Goal: Navigation & Orientation: Find specific page/section

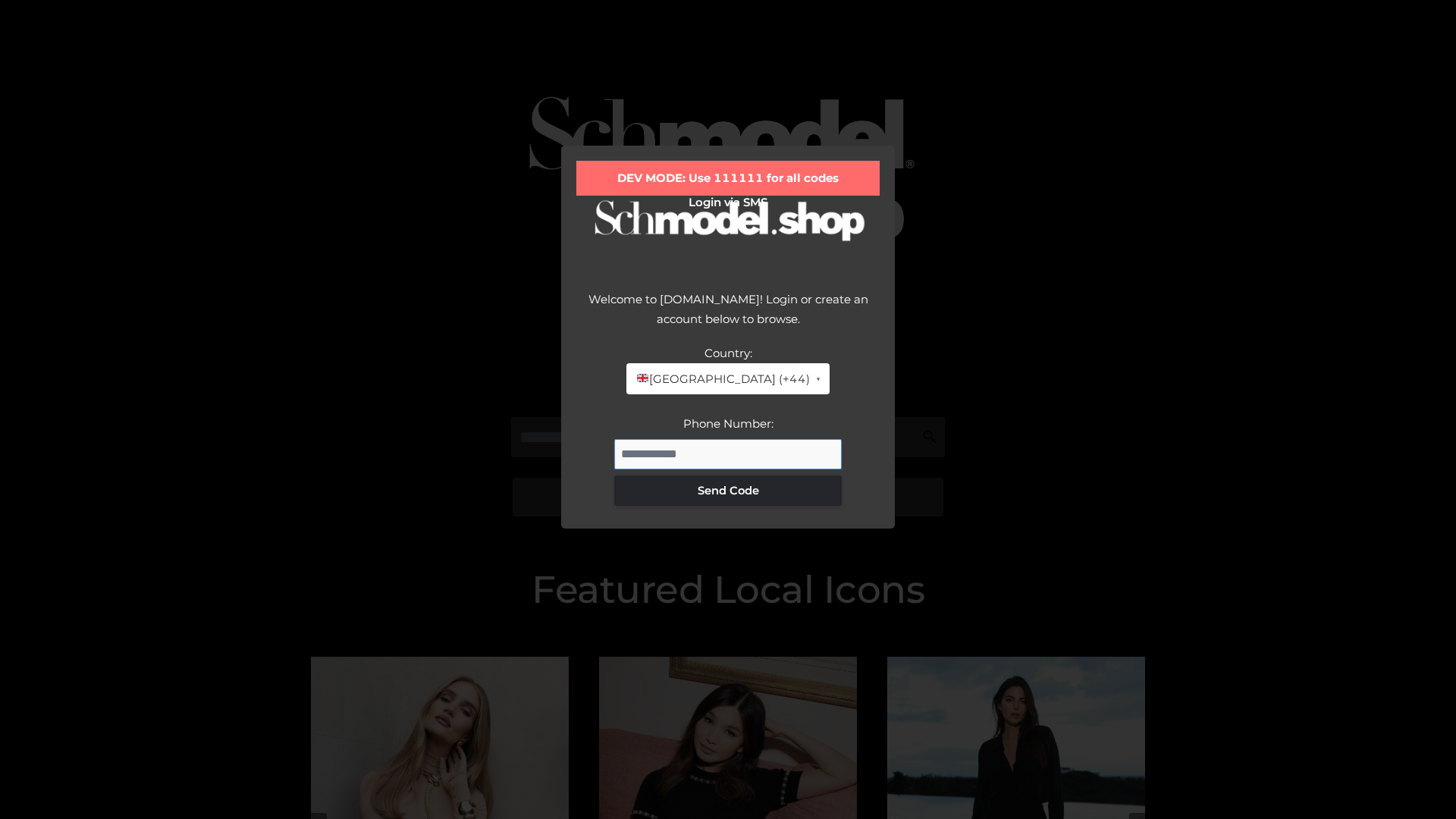
click at [728, 454] on input "Phone Number:" at bounding box center [728, 455] width 228 height 30
type input "**********"
click at [728, 490] on button "Send Code" at bounding box center [728, 490] width 228 height 30
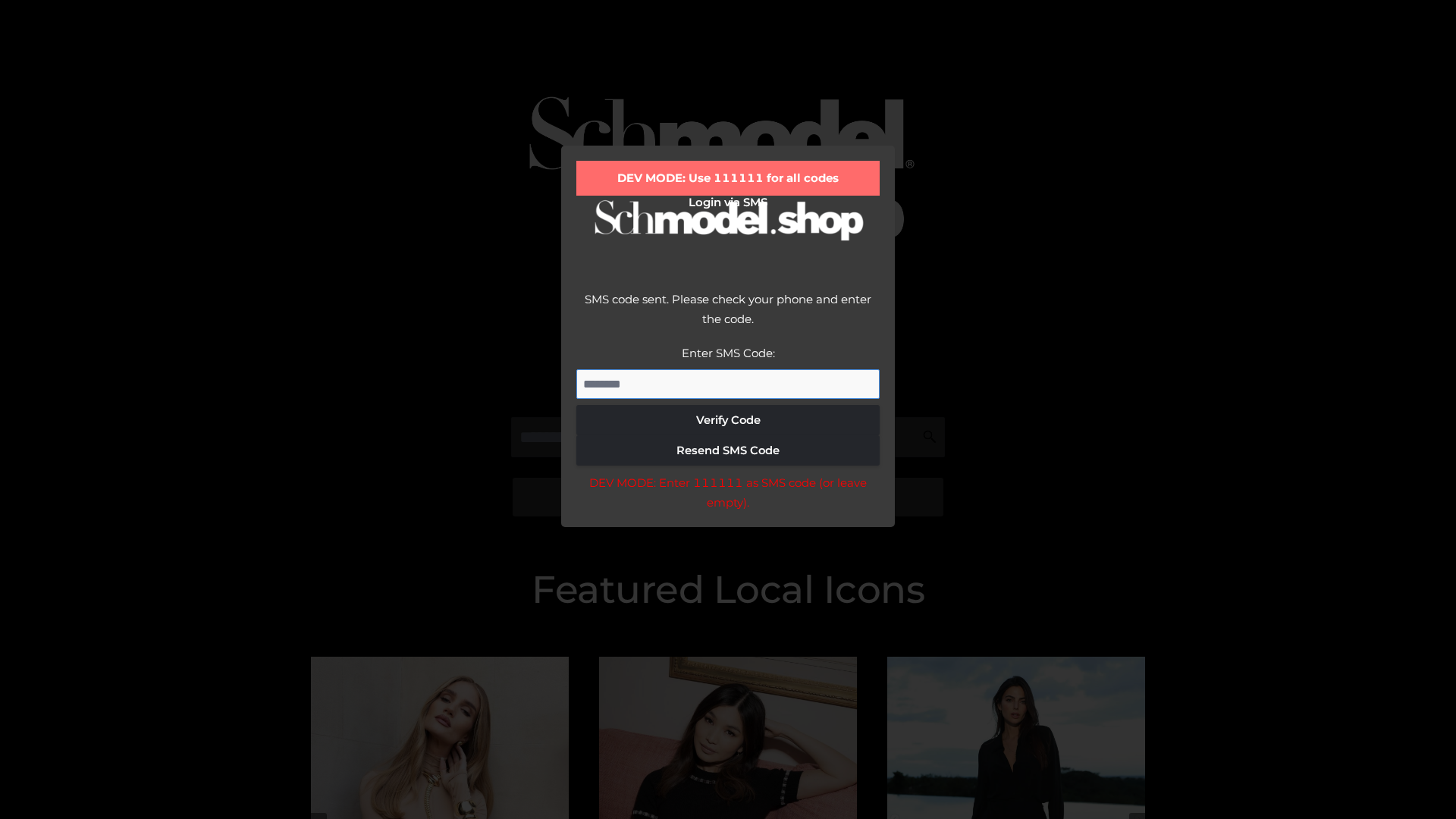
click at [728, 384] on input "Enter SMS Code:" at bounding box center [728, 384] width 304 height 30
type input "******"
click at [728, 420] on button "Verify Code" at bounding box center [728, 420] width 304 height 30
click at [727, 497] on div "DEV MODE: Enter 111111 as SMS code (or leave empty)." at bounding box center [728, 493] width 304 height 38
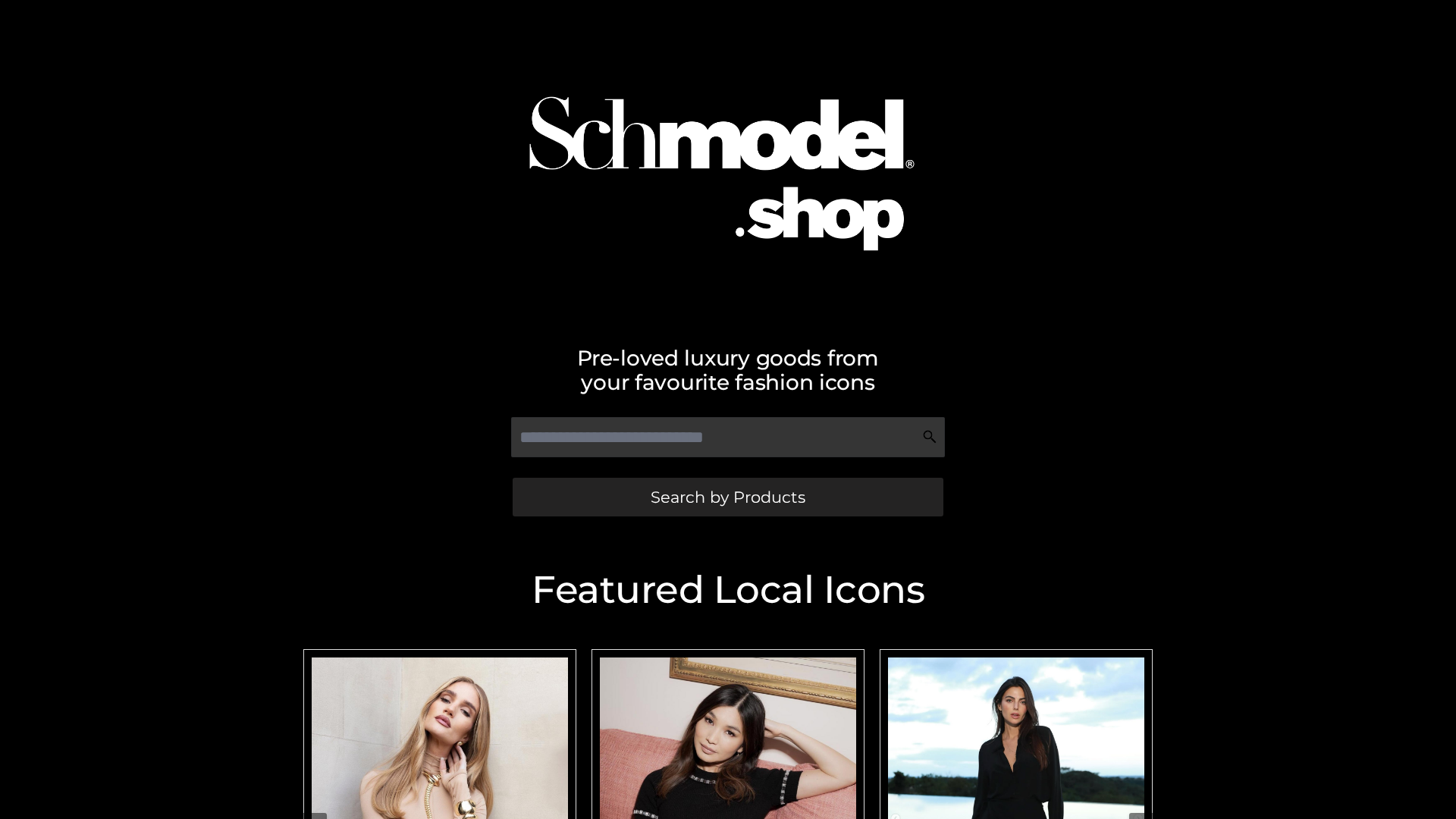
click at [727, 497] on span "Search by Products" at bounding box center [728, 497] width 155 height 16
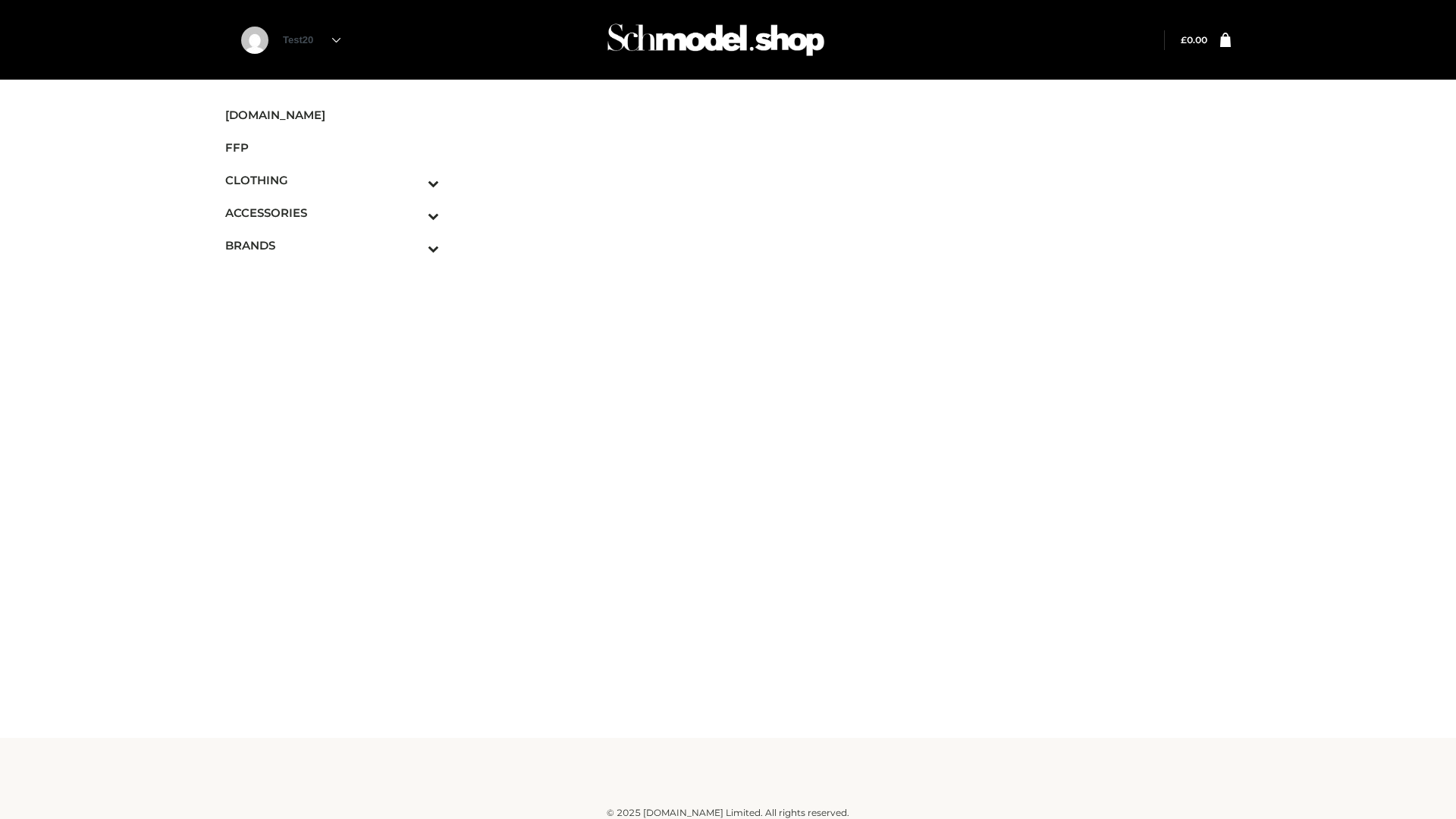
scroll to position [9, 0]
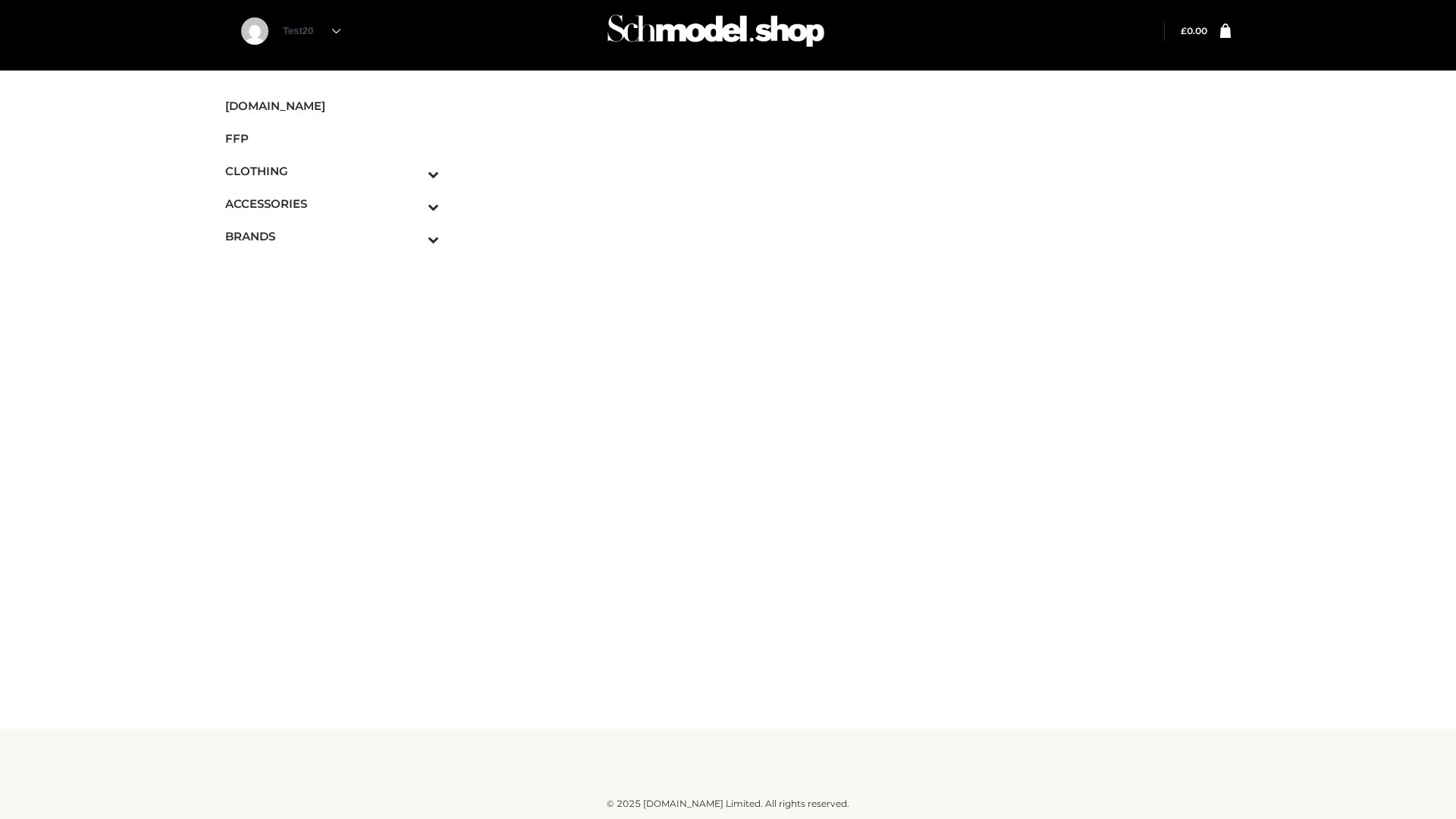
scroll to position [9, 0]
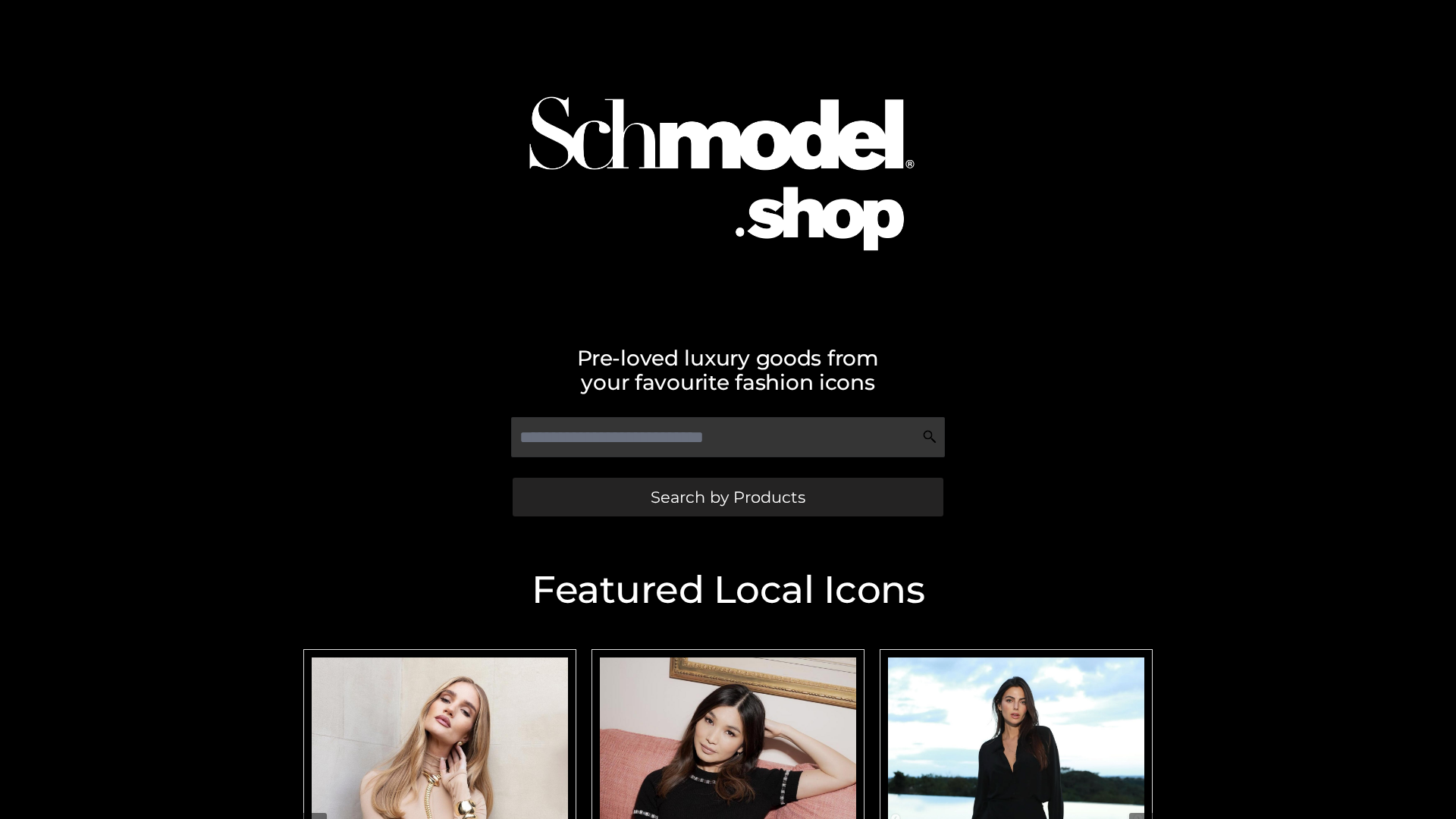
click at [727, 497] on span "Search by Products" at bounding box center [728, 497] width 155 height 16
